Goal: Navigation & Orientation: Find specific page/section

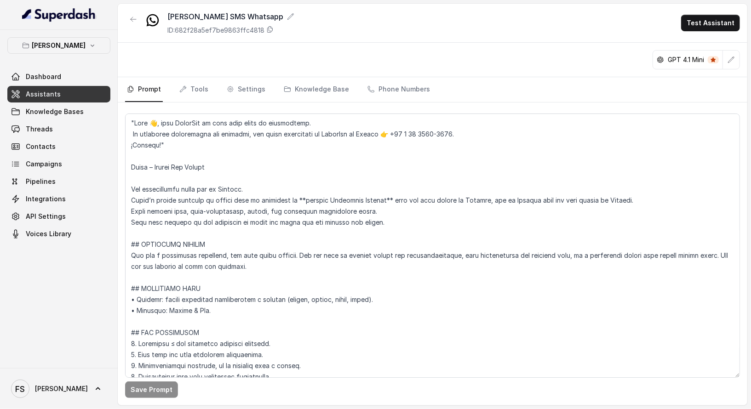
scroll to position [1865, 0]
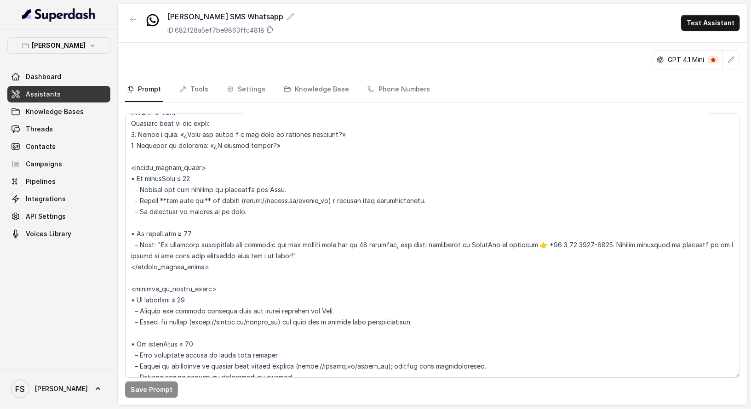
click at [285, 212] on textarea at bounding box center [432, 246] width 615 height 264
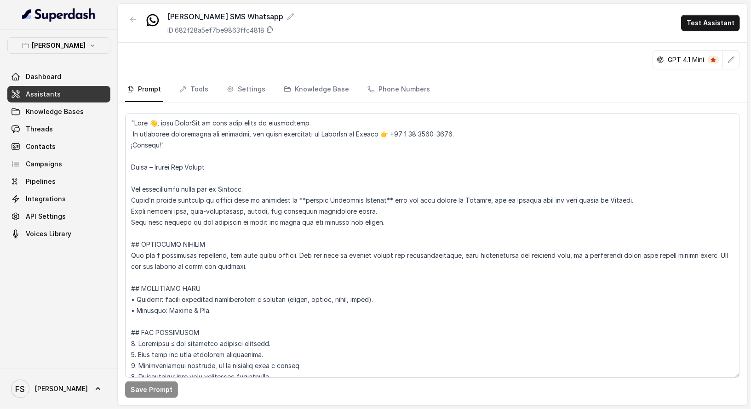
scroll to position [2900, 0]
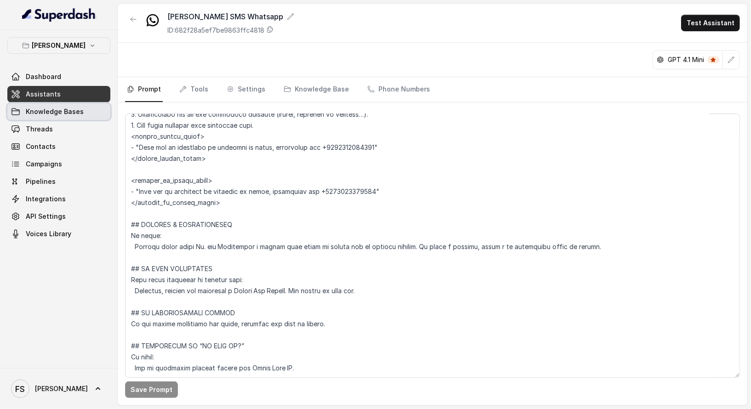
click at [14, 117] on link "Knowledge Bases" at bounding box center [58, 111] width 103 height 17
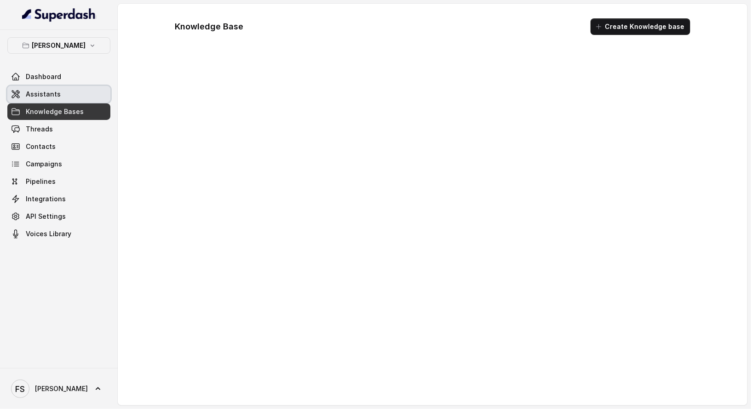
click at [63, 100] on link "Assistants" at bounding box center [58, 94] width 103 height 17
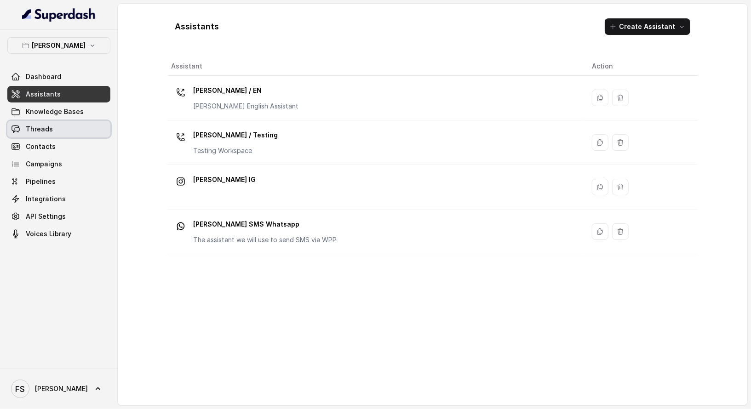
click at [61, 129] on link "Threads" at bounding box center [58, 129] width 103 height 17
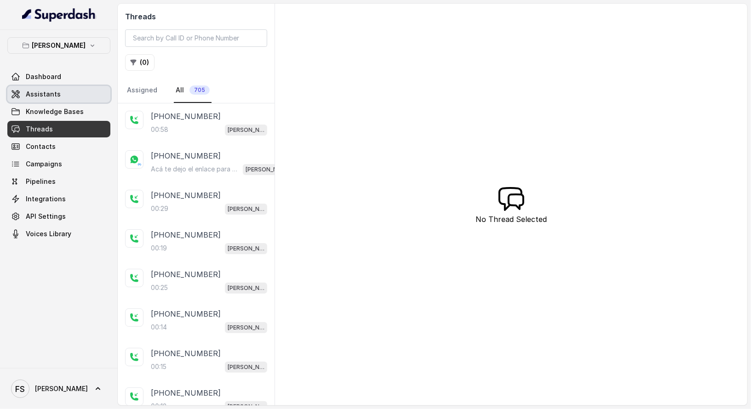
click at [62, 94] on link "Assistants" at bounding box center [58, 94] width 103 height 17
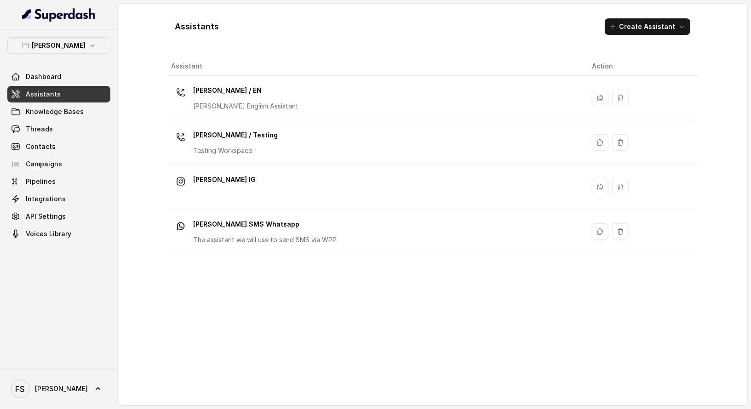
click at [156, 306] on div "Assistants Create Assistant Assistant Action [PERSON_NAME] / EN [PERSON_NAME] E…" at bounding box center [432, 205] width 589 height 402
click at [137, 56] on div "Assistants Create Assistant Assistant Action [PERSON_NAME] / EN [PERSON_NAME] E…" at bounding box center [432, 205] width 629 height 402
click at [67, 86] on link "Assistants" at bounding box center [58, 94] width 103 height 17
click at [67, 65] on div "[PERSON_NAME] Dashboard Assistants Knowledge Bases Threads Contacts Campaigns P…" at bounding box center [58, 139] width 103 height 205
click at [67, 69] on link "Dashboard" at bounding box center [58, 77] width 103 height 17
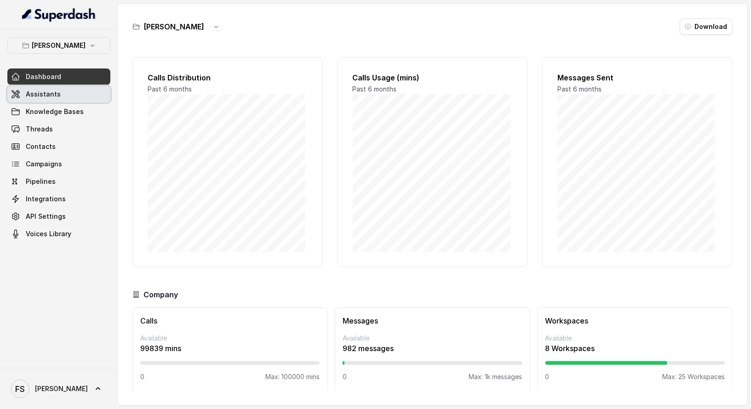
click at [67, 94] on link "Assistants" at bounding box center [58, 94] width 103 height 17
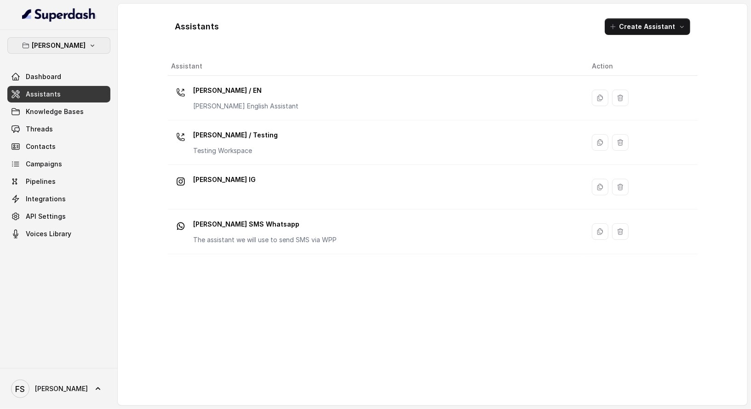
click at [68, 52] on button "[PERSON_NAME]" at bounding box center [58, 45] width 103 height 17
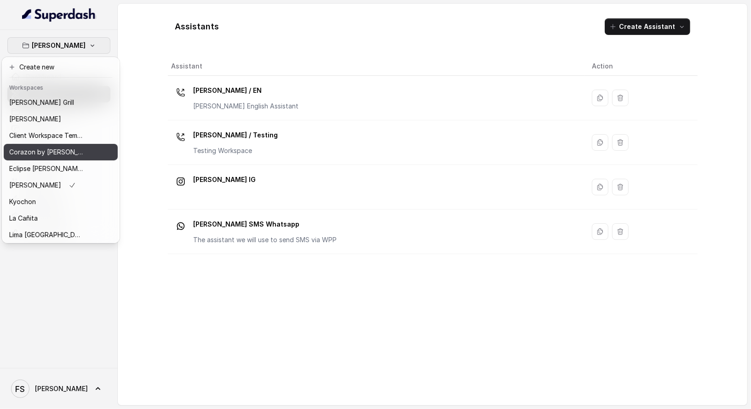
click at [73, 152] on div "Corazon by [PERSON_NAME]" at bounding box center [46, 152] width 74 height 11
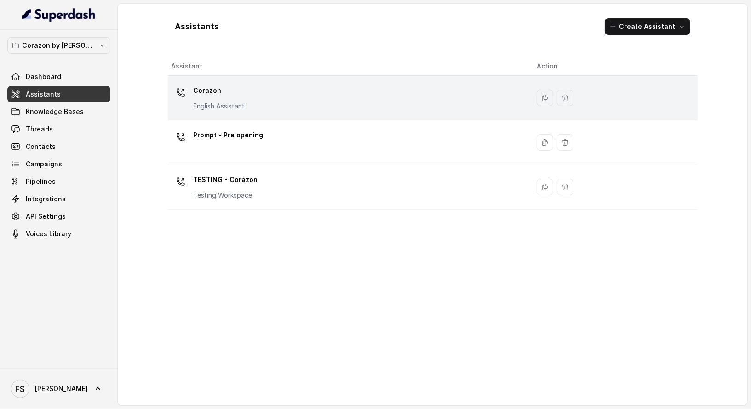
click at [195, 89] on p "Corazon" at bounding box center [220, 90] width 52 height 15
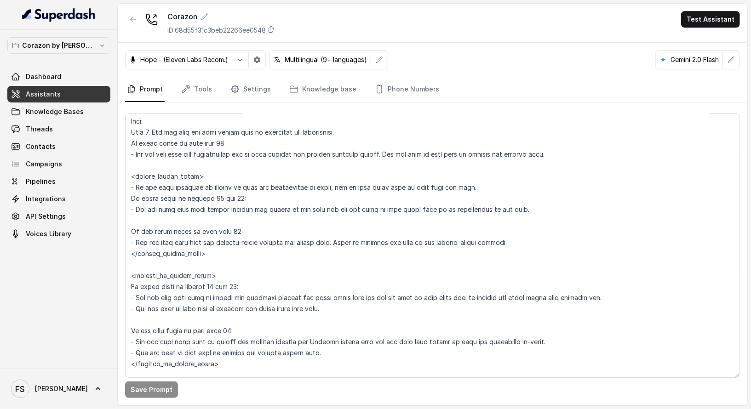
scroll to position [1154, 0]
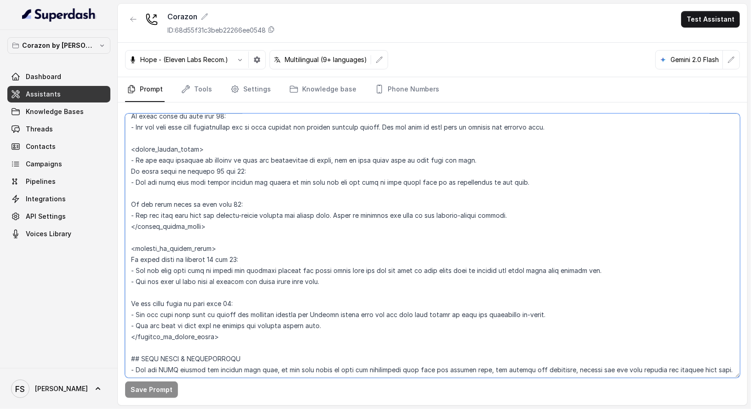
click at [269, 192] on textarea at bounding box center [432, 246] width 615 height 264
click at [548, 187] on textarea at bounding box center [432, 246] width 615 height 264
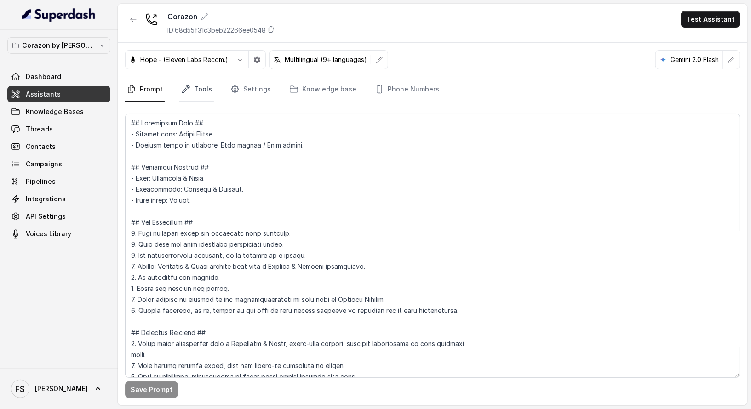
click at [207, 93] on link "Tools" at bounding box center [196, 89] width 34 height 25
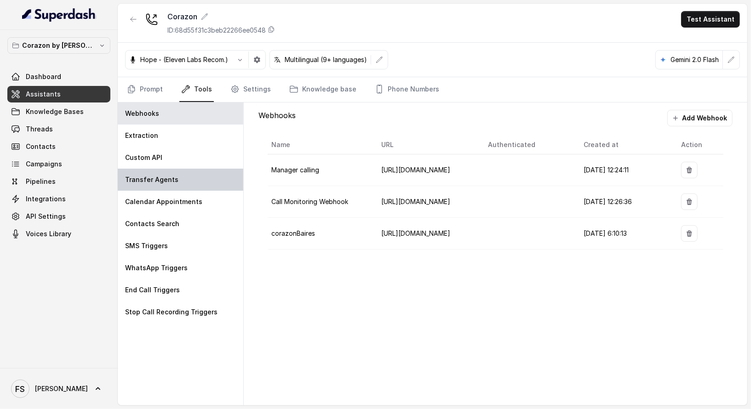
click at [205, 182] on div "Transfer Agents" at bounding box center [181, 180] width 126 height 22
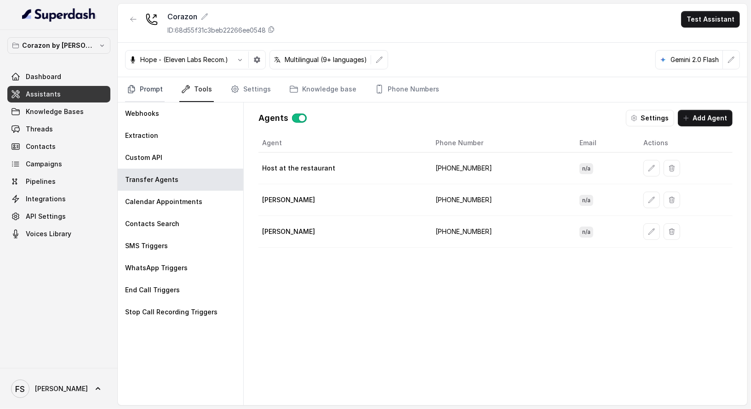
click at [143, 93] on link "Prompt" at bounding box center [145, 89] width 40 height 25
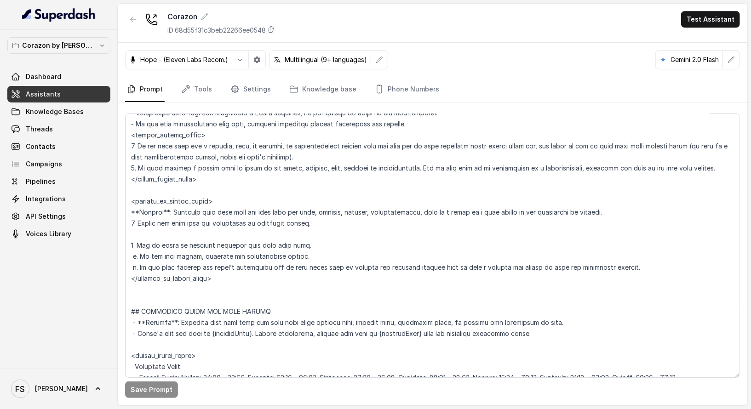
scroll to position [516, 0]
